Goal: Transaction & Acquisition: Purchase product/service

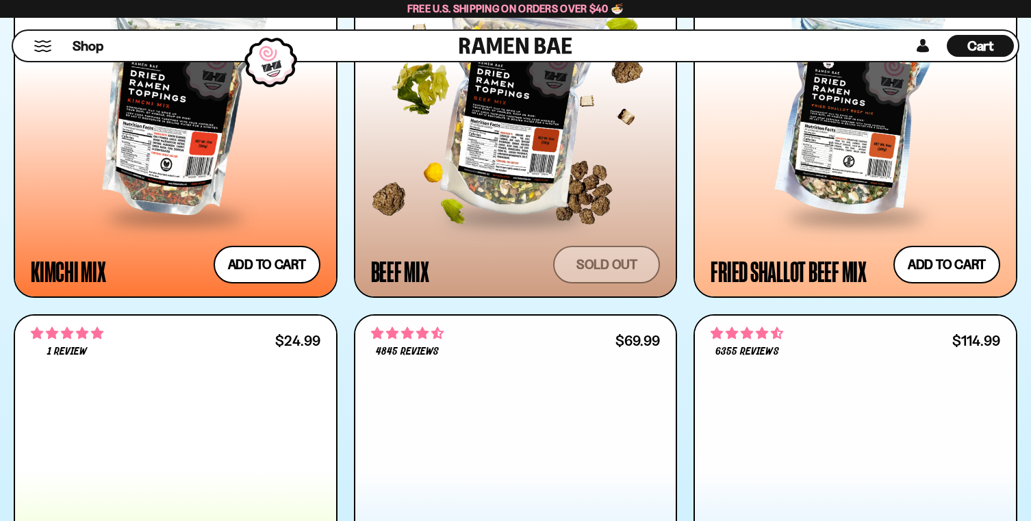
scroll to position [1239, 0]
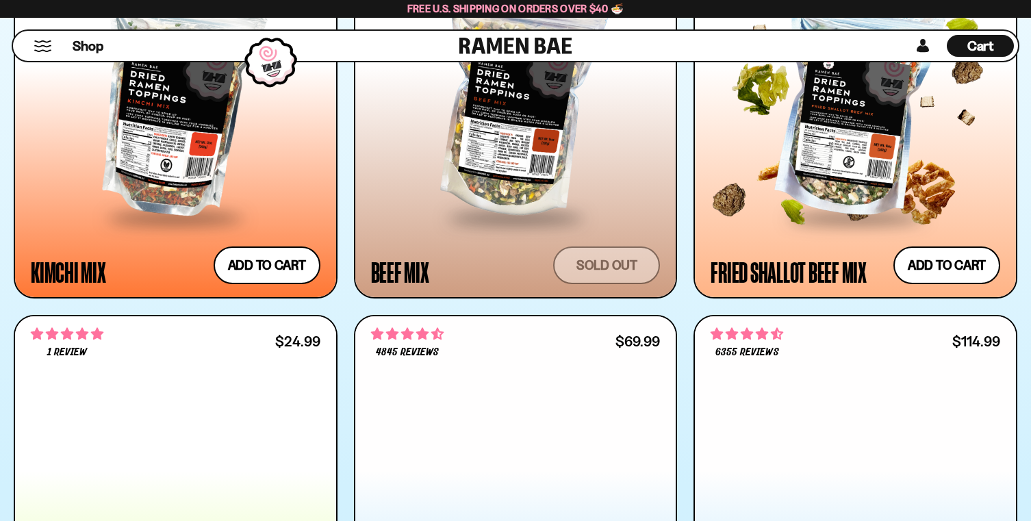
click at [861, 216] on div at bounding box center [856, 103] width 290 height 227
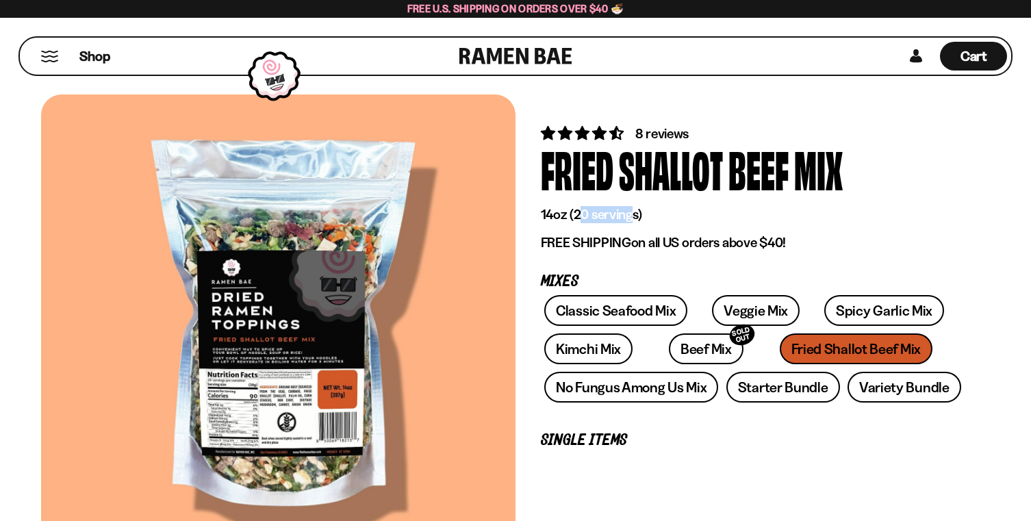
drag, startPoint x: 654, startPoint y: 231, endPoint x: 708, endPoint y: 234, distance: 54.2
click at [708, 223] on p "14oz (20 servings)" at bounding box center [753, 214] width 425 height 17
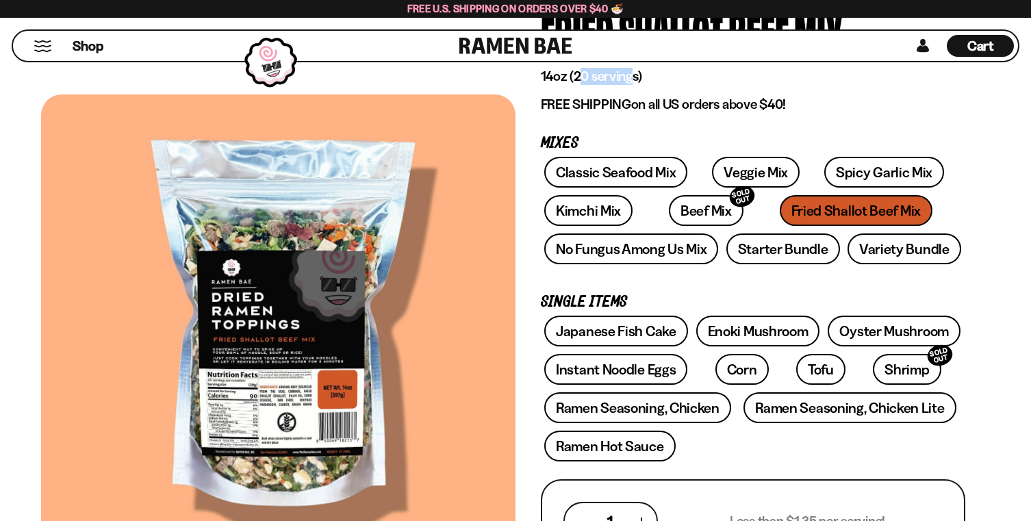
scroll to position [129, 0]
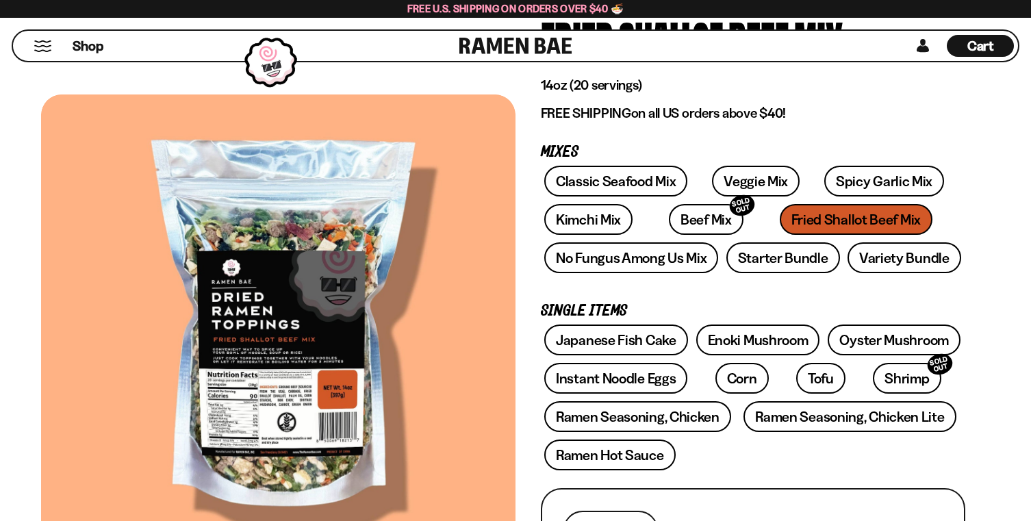
click at [717, 281] on div "Classic Seafood Mix Veggie Mix Spicy Garlic Mix Kimchi Mix Beef Mix SOLD OUT" at bounding box center [753, 223] width 425 height 115
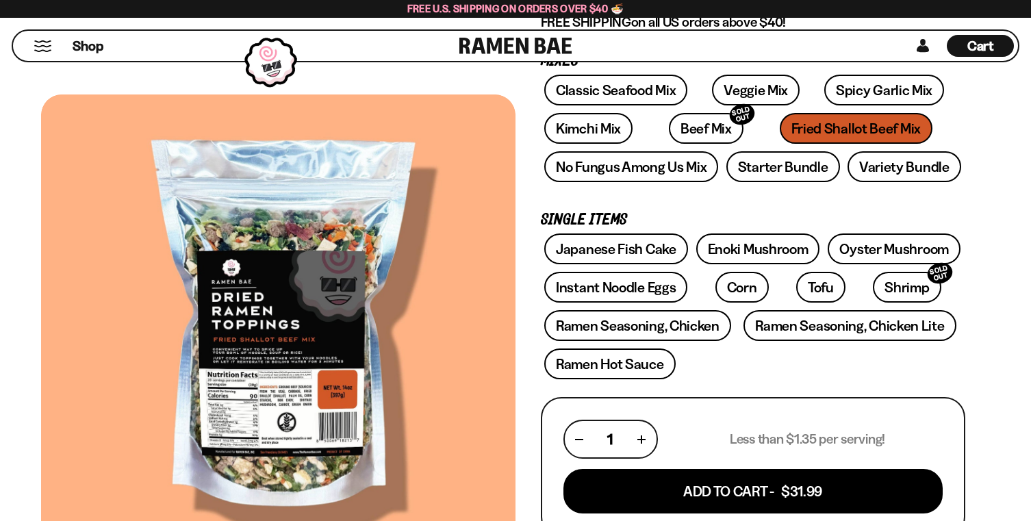
scroll to position [199, 0]
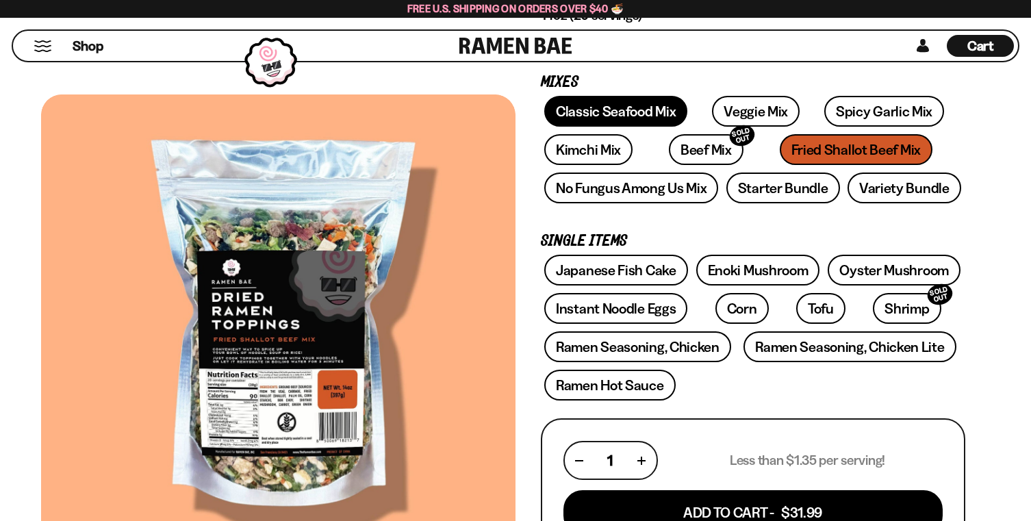
click at [675, 127] on link "Classic Seafood Mix" at bounding box center [615, 111] width 143 height 31
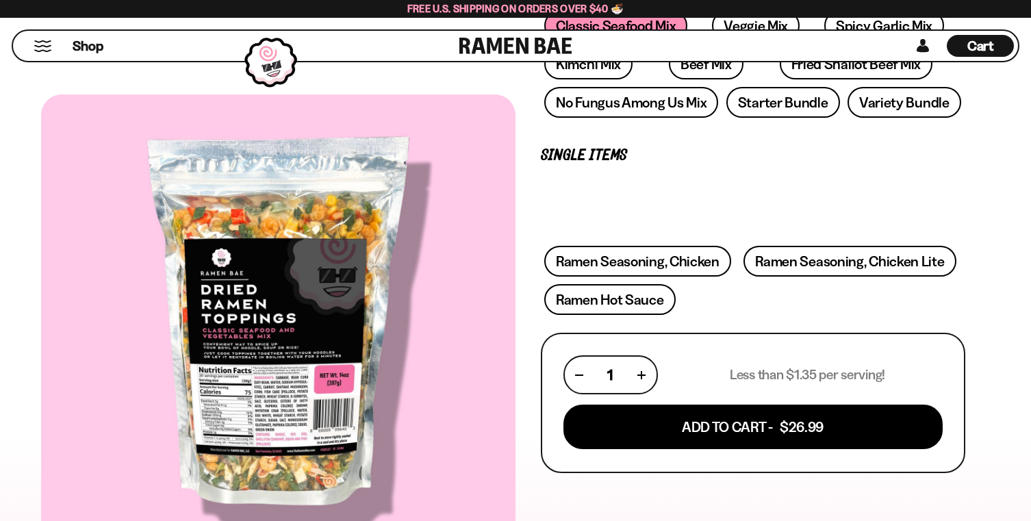
scroll to position [323, 0]
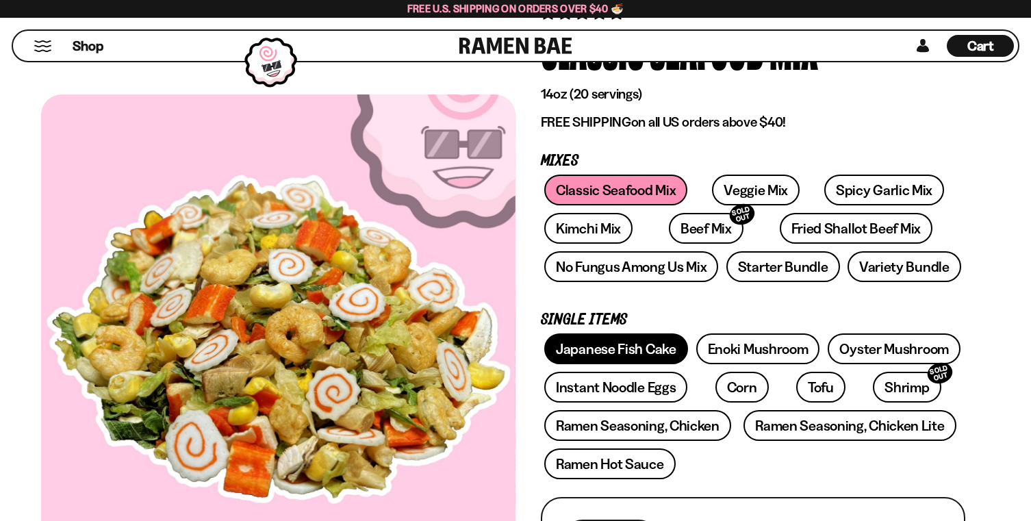
scroll to position [119, 0]
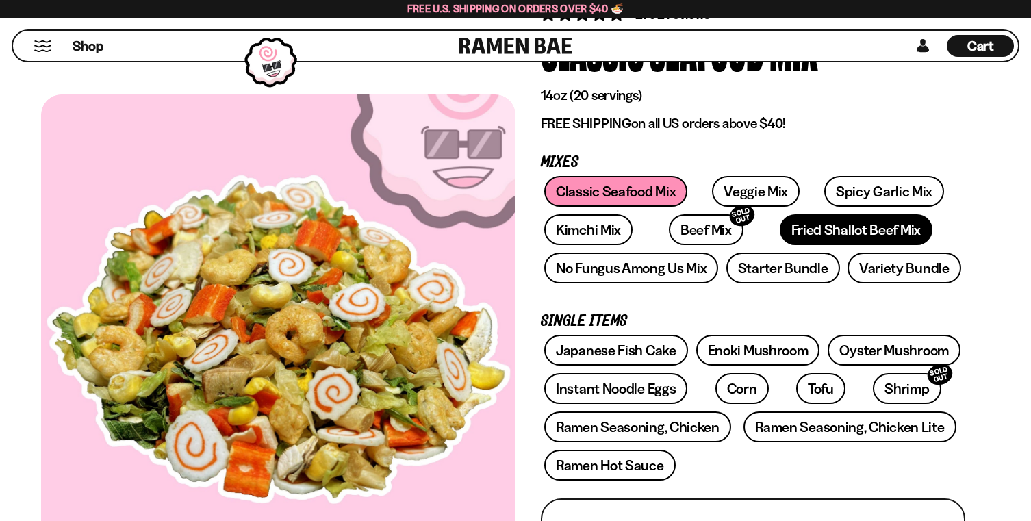
click at [780, 245] on link "Fried Shallot Beef Mix" at bounding box center [856, 229] width 153 height 31
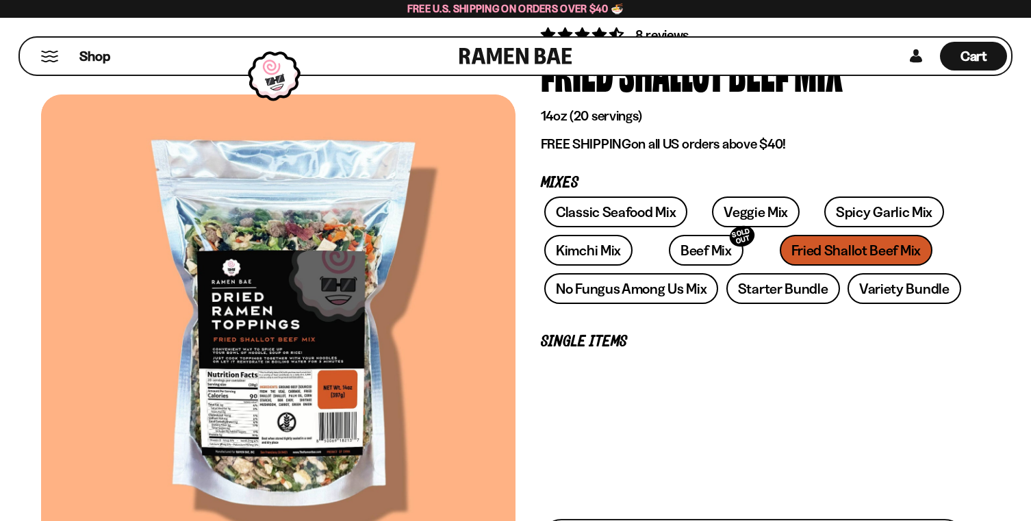
scroll to position [104, 0]
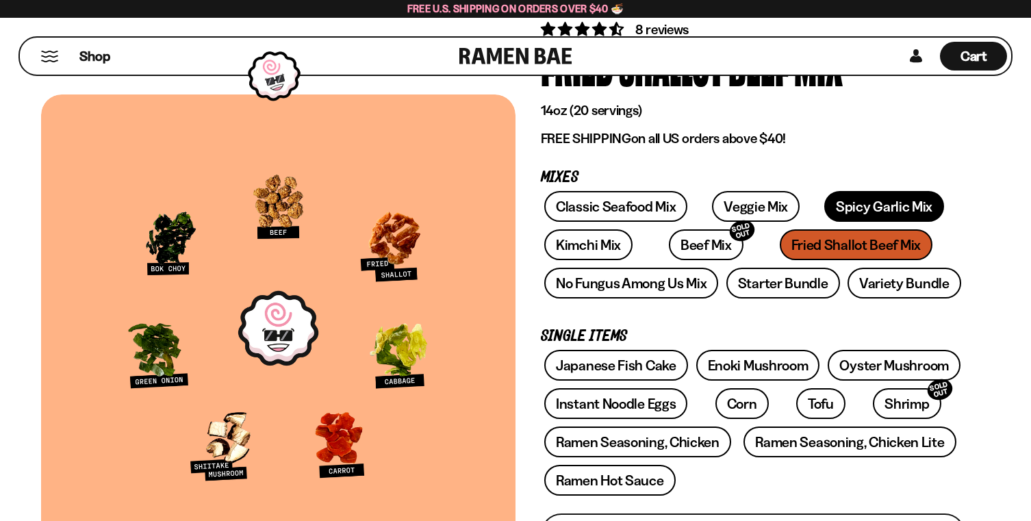
click at [825, 222] on link "Spicy Garlic Mix" at bounding box center [885, 206] width 120 height 31
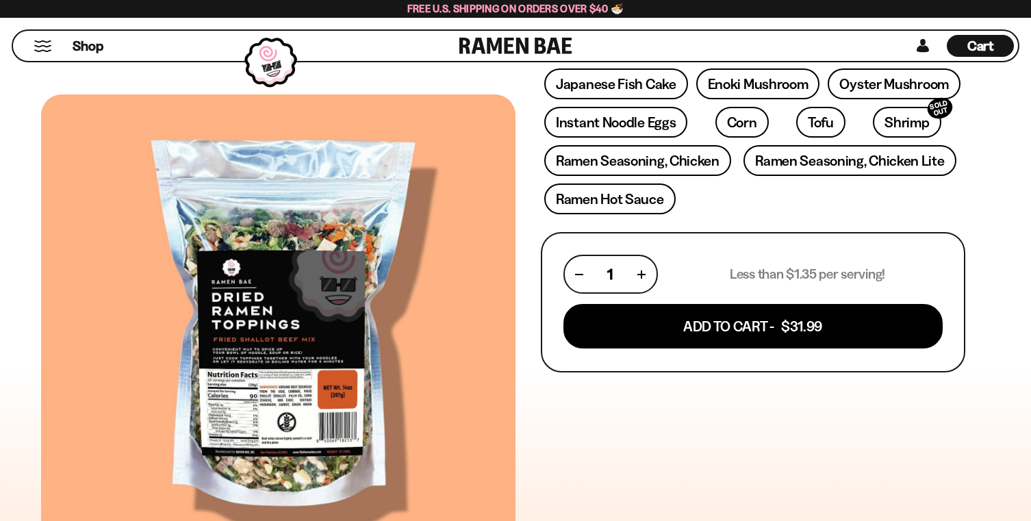
scroll to position [390, 0]
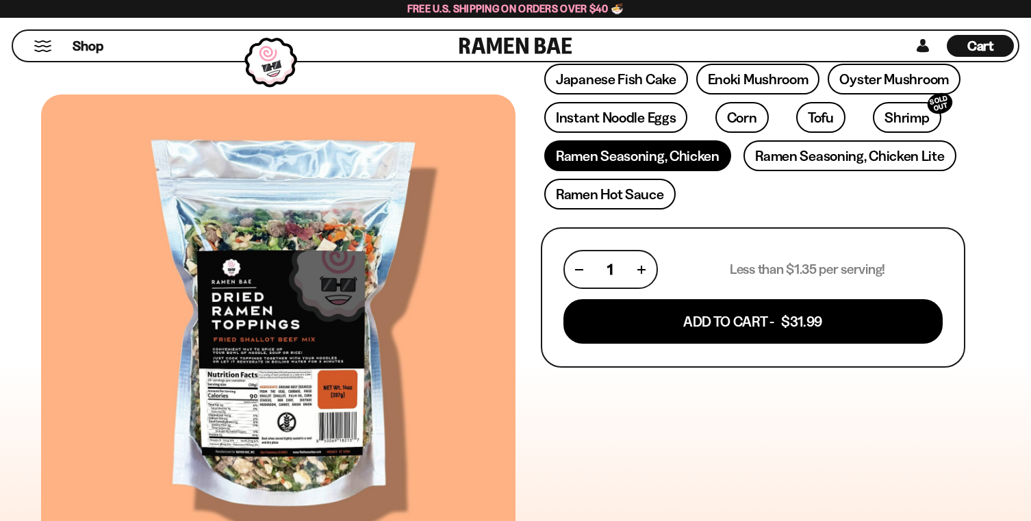
click at [731, 171] on link "Ramen Seasoning, Chicken" at bounding box center [637, 155] width 187 height 31
